Goal: Entertainment & Leisure: Consume media (video, audio)

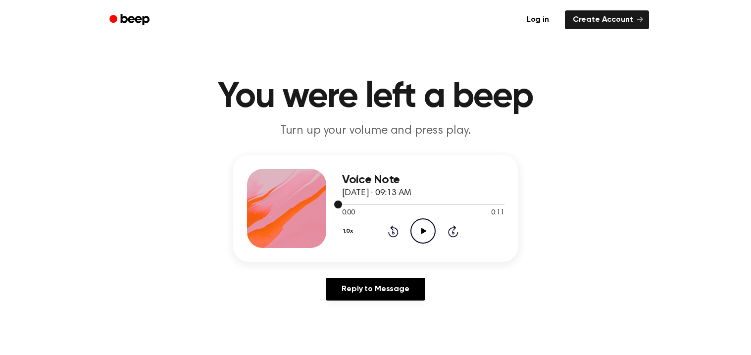
click at [424, 228] on icon "Play Audio" at bounding box center [422, 230] width 25 height 25
click at [417, 227] on icon "Play Audio" at bounding box center [422, 230] width 25 height 25
click at [427, 226] on icon "Play Audio" at bounding box center [422, 230] width 25 height 25
click at [416, 228] on icon "Play Audio" at bounding box center [422, 230] width 25 height 25
click at [417, 229] on icon "Play Audio" at bounding box center [422, 230] width 25 height 25
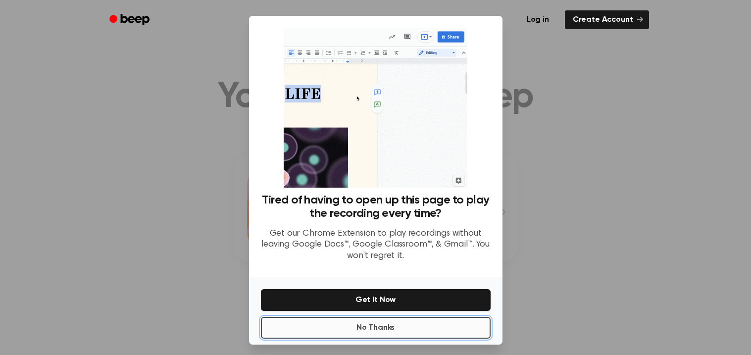
click at [435, 322] on button "No Thanks" at bounding box center [376, 328] width 230 height 22
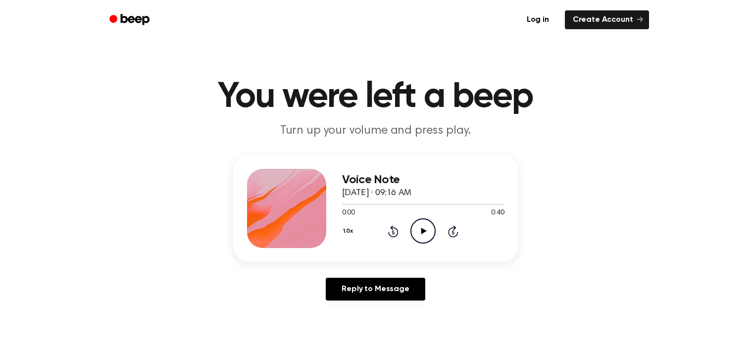
click at [423, 230] on icon at bounding box center [423, 231] width 5 height 6
click at [427, 233] on icon "Play Audio" at bounding box center [422, 230] width 25 height 25
click at [424, 227] on icon "Play Audio" at bounding box center [422, 230] width 25 height 25
click at [422, 224] on icon "Play Audio" at bounding box center [422, 230] width 25 height 25
click at [414, 235] on icon "Play Audio" at bounding box center [422, 230] width 25 height 25
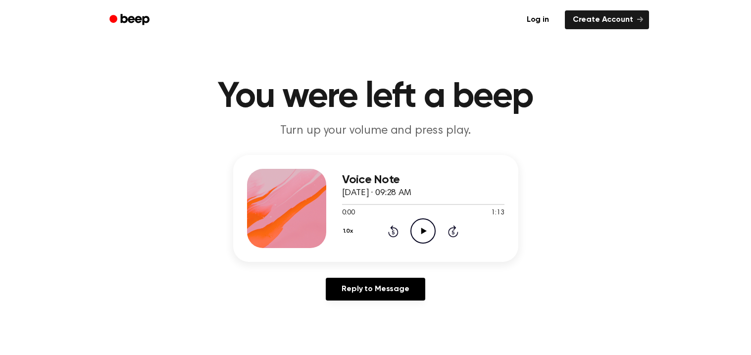
click at [419, 231] on icon "Play Audio" at bounding box center [422, 230] width 25 height 25
click at [416, 235] on icon "Play Audio" at bounding box center [422, 230] width 25 height 25
click at [392, 231] on icon at bounding box center [393, 232] width 2 height 4
click at [417, 232] on icon "Play Audio" at bounding box center [422, 230] width 25 height 25
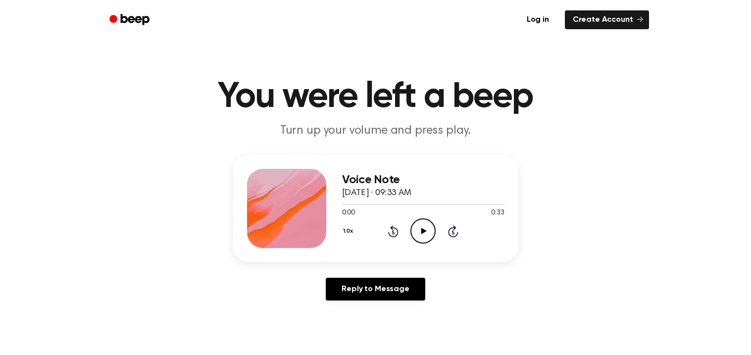
click at [415, 220] on icon "Play Audio" at bounding box center [422, 230] width 25 height 25
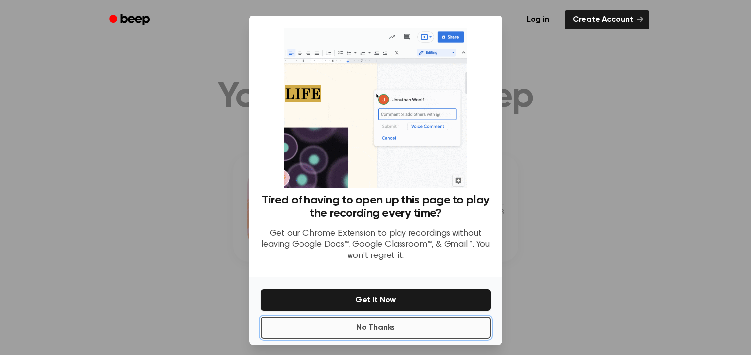
click at [380, 317] on button "No Thanks" at bounding box center [376, 328] width 230 height 22
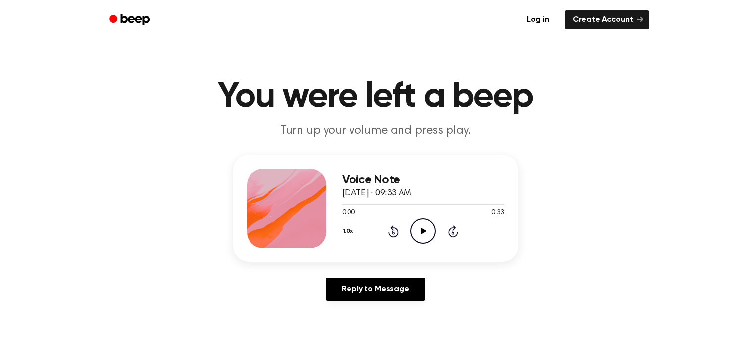
click at [418, 224] on icon "Play Audio" at bounding box center [422, 230] width 25 height 25
click at [418, 226] on icon "Play Audio" at bounding box center [422, 230] width 25 height 25
click at [425, 229] on icon "Play Audio" at bounding box center [422, 230] width 25 height 25
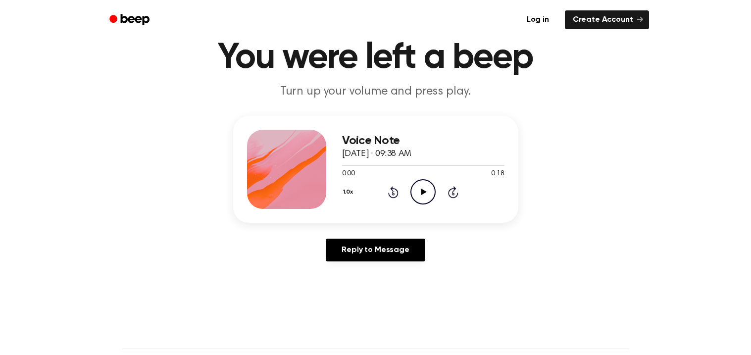
click at [417, 195] on icon "Play Audio" at bounding box center [422, 191] width 25 height 25
